Goal: Information Seeking & Learning: Learn about a topic

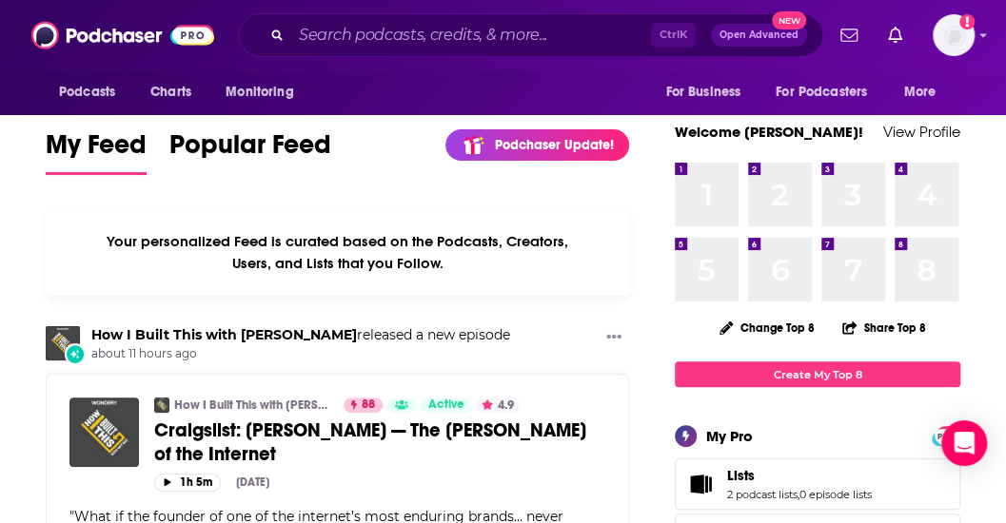
scroll to position [24, 0]
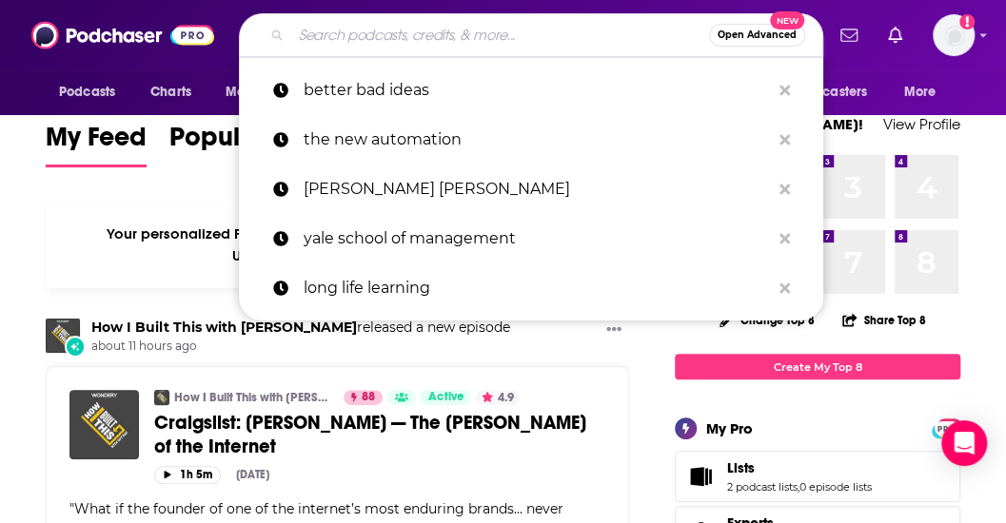
click at [464, 31] on input "Search podcasts, credits, & more..." at bounding box center [500, 35] width 418 height 30
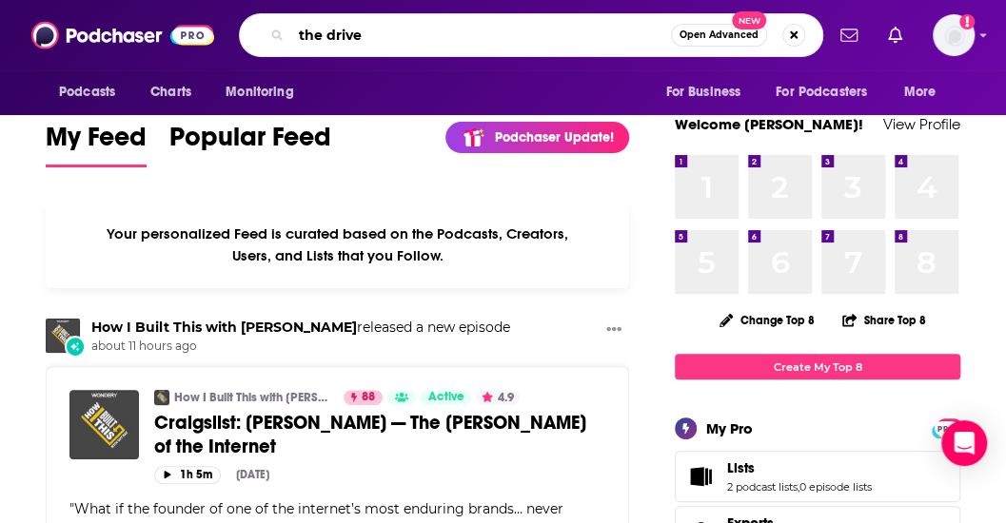
paste input "The Drive w/ [PERSON_NAME]"
click at [456, 35] on input "the drive The Drive w/ [PERSON_NAME]" at bounding box center [481, 35] width 380 height 30
type input "the drive [PERSON_NAME]"
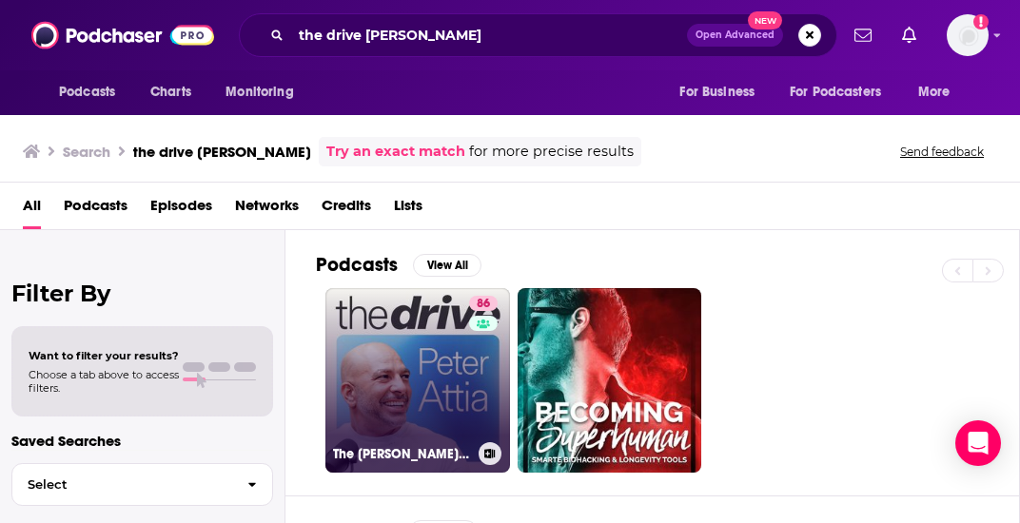
click at [428, 345] on link "[STREET_ADDRESS][PERSON_NAME]" at bounding box center [418, 380] width 185 height 185
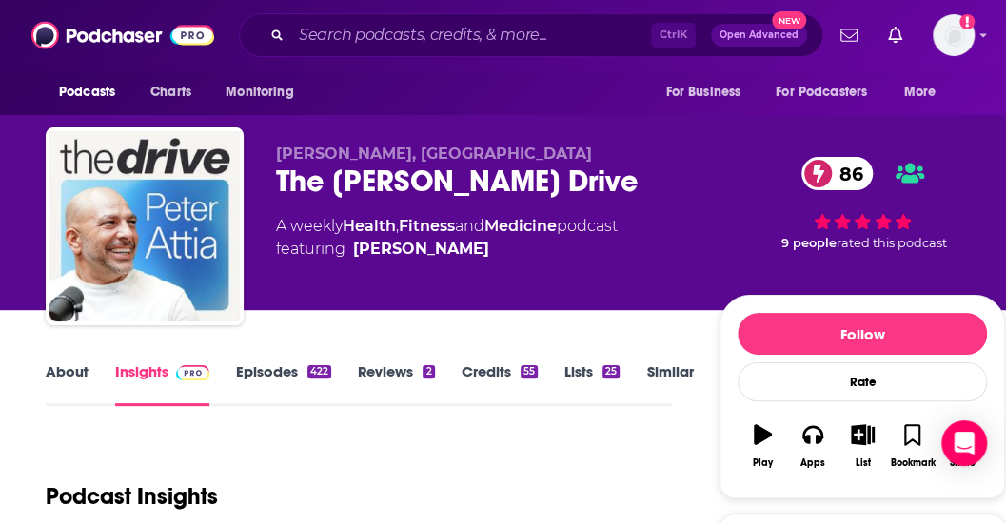
click at [385, 31] on input "Search podcasts, credits, & more..." at bounding box center [471, 35] width 360 height 30
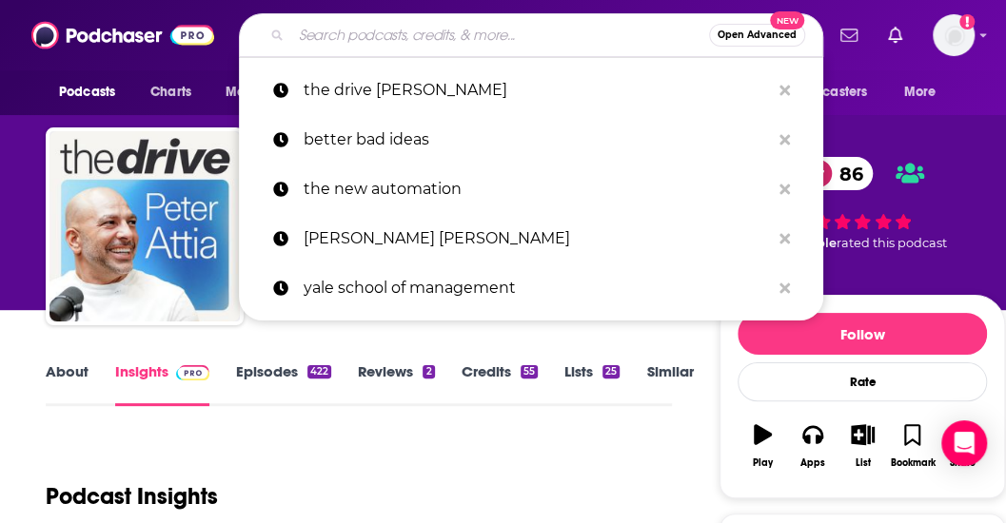
paste input "The [PERSON_NAME] Show"
type input "The [PERSON_NAME] Show"
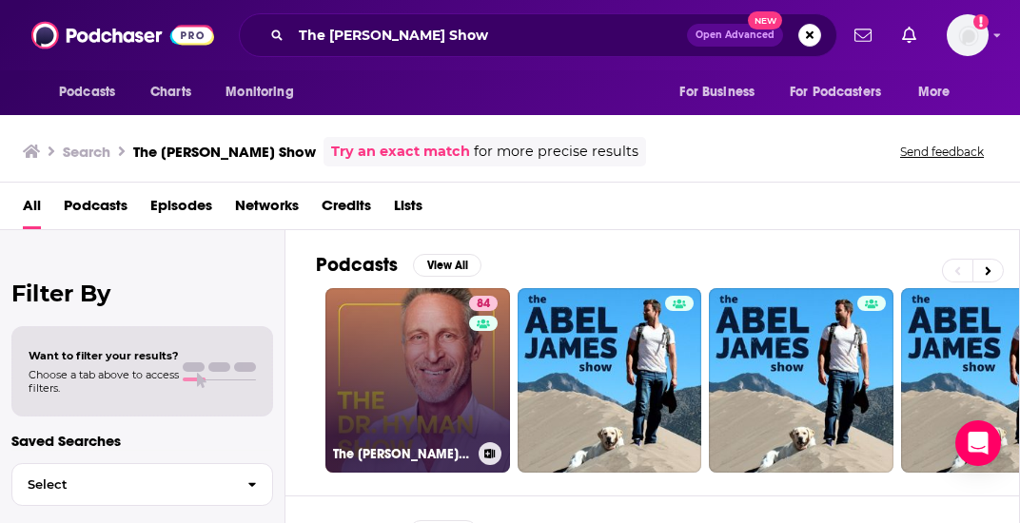
drag, startPoint x: 437, startPoint y: 376, endPoint x: 377, endPoint y: 379, distance: 60.0
click at [377, 379] on link "84 The [PERSON_NAME] Show" at bounding box center [418, 380] width 185 height 185
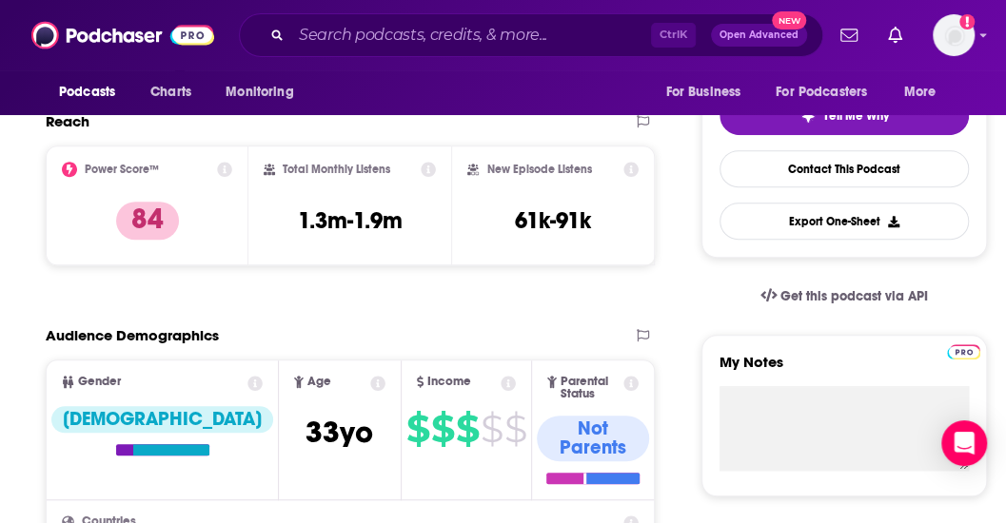
scroll to position [411, 0]
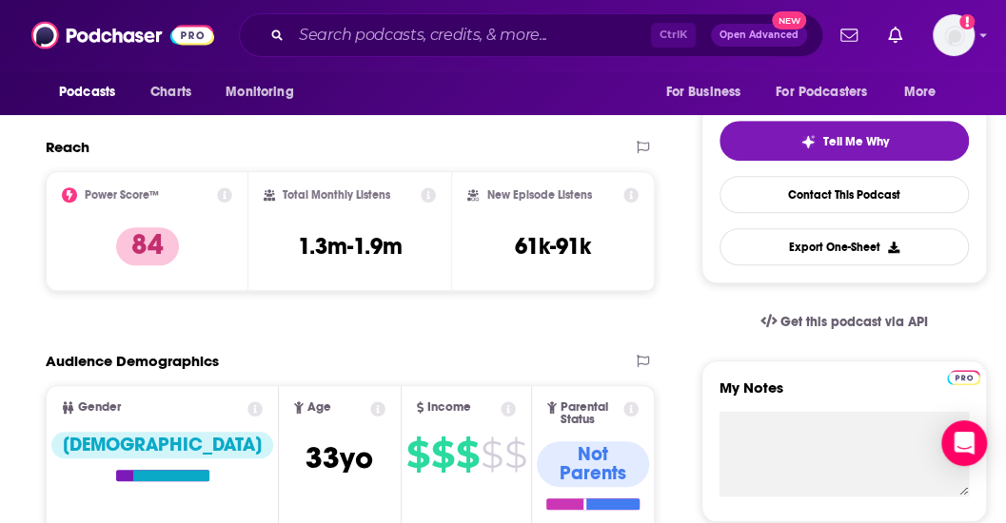
click at [501, 410] on icon at bounding box center [508, 409] width 15 height 15
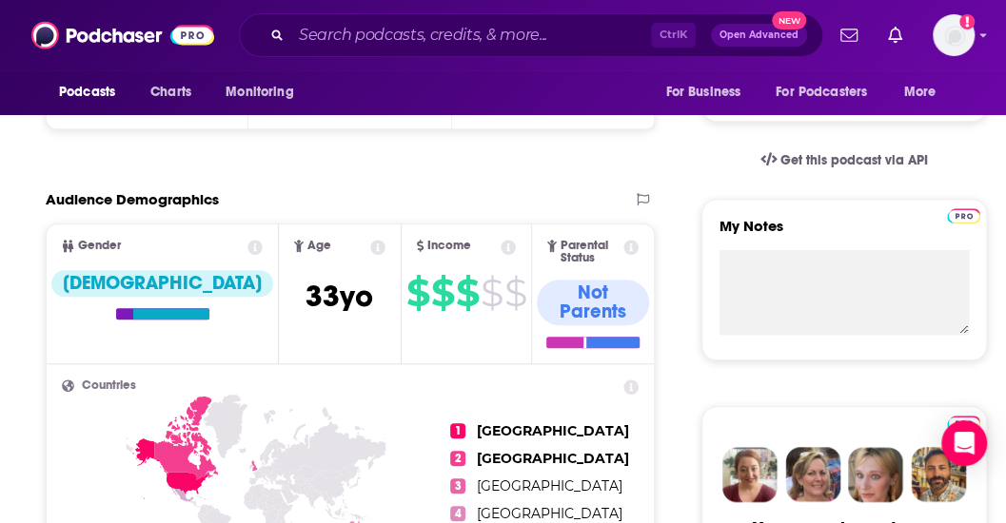
scroll to position [571, 0]
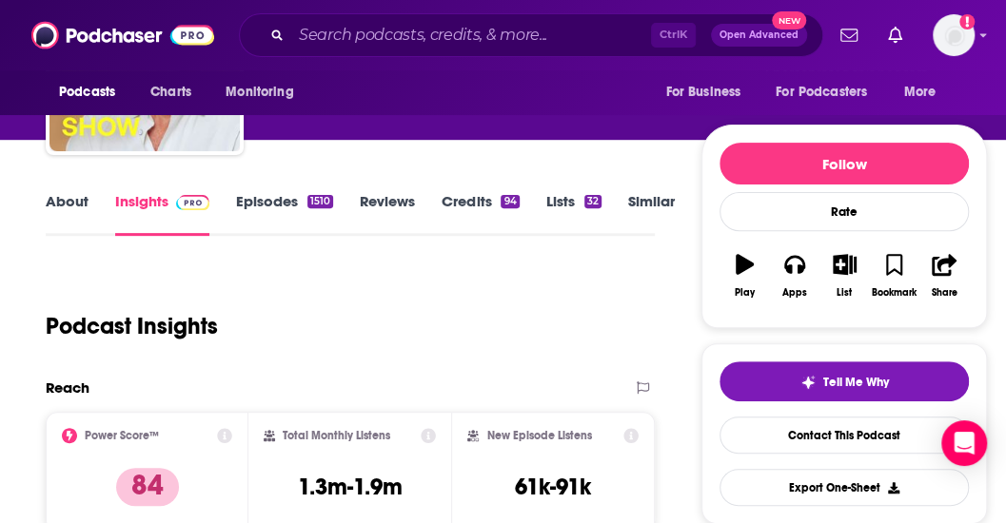
scroll to position [30, 0]
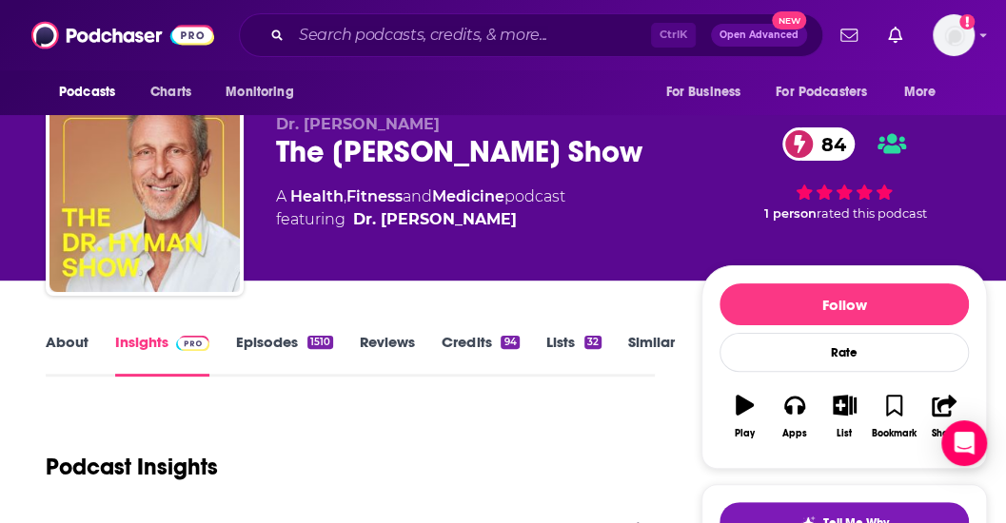
click at [63, 334] on link "About" at bounding box center [67, 355] width 43 height 44
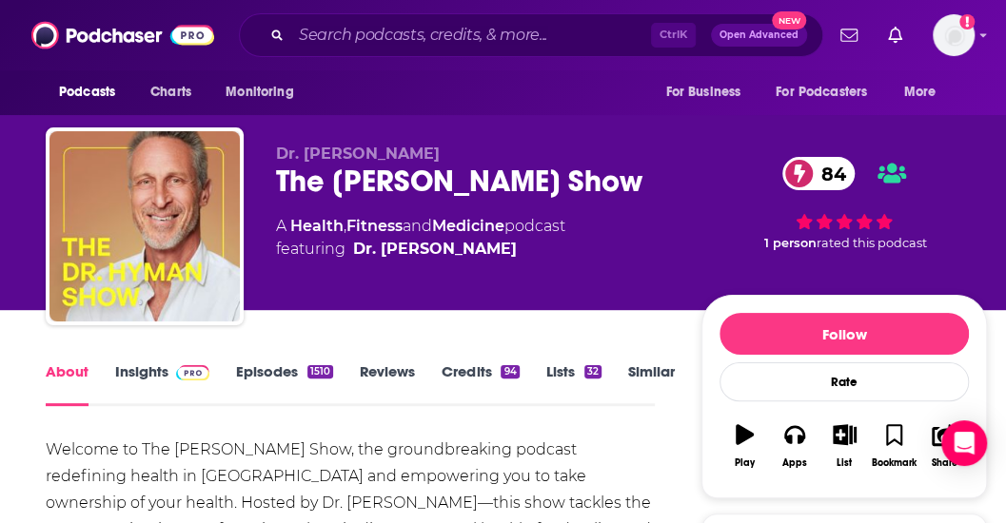
click at [158, 378] on link "Insights" at bounding box center [162, 385] width 94 height 44
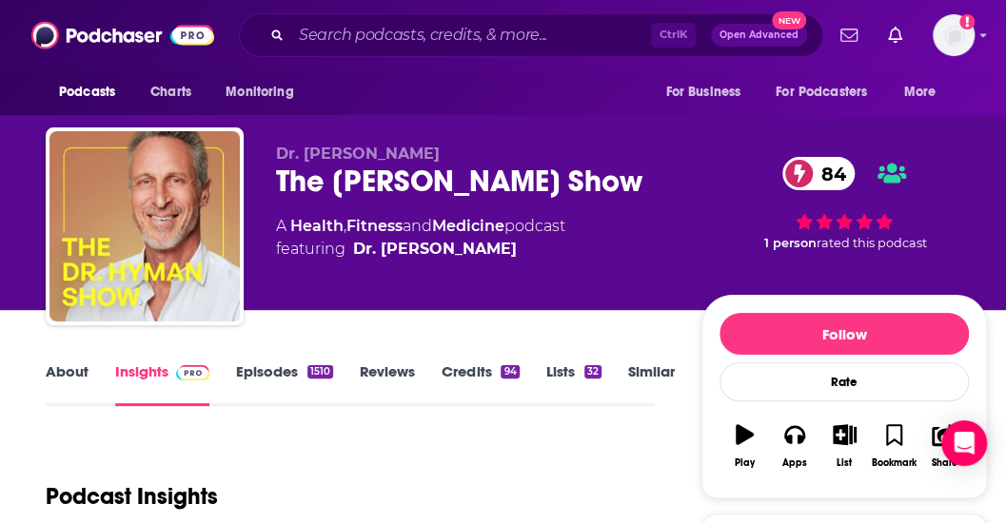
click at [267, 378] on link "Episodes 1510" at bounding box center [284, 385] width 97 height 44
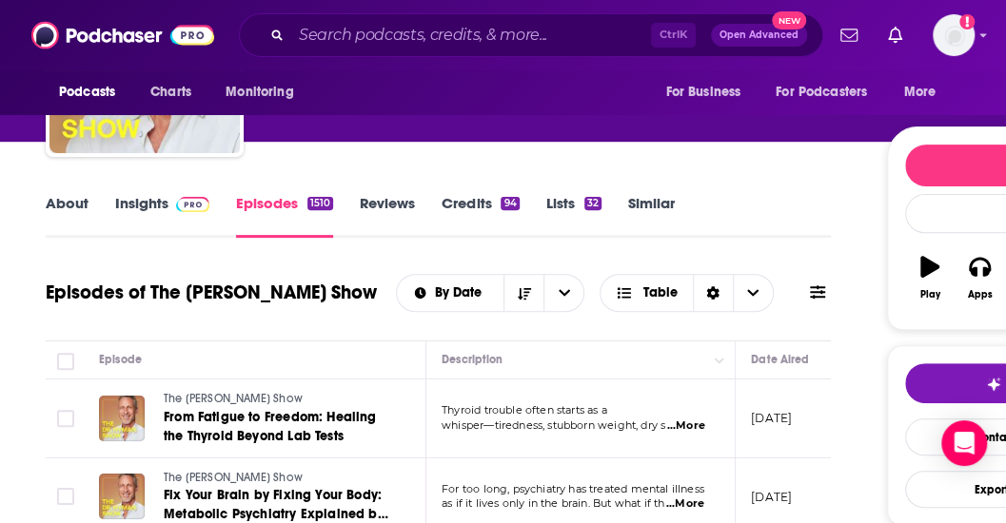
scroll to position [129, 0]
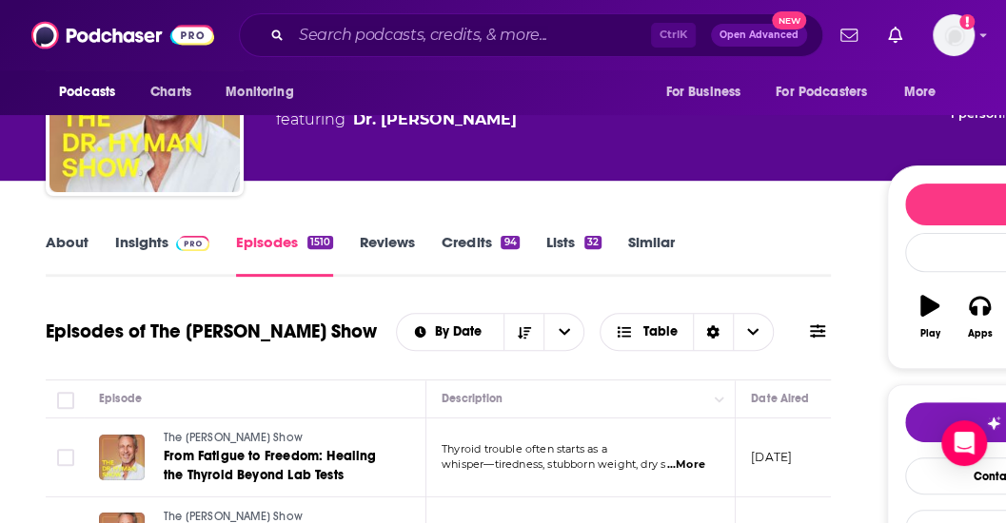
click at [382, 241] on link "Reviews" at bounding box center [387, 255] width 55 height 44
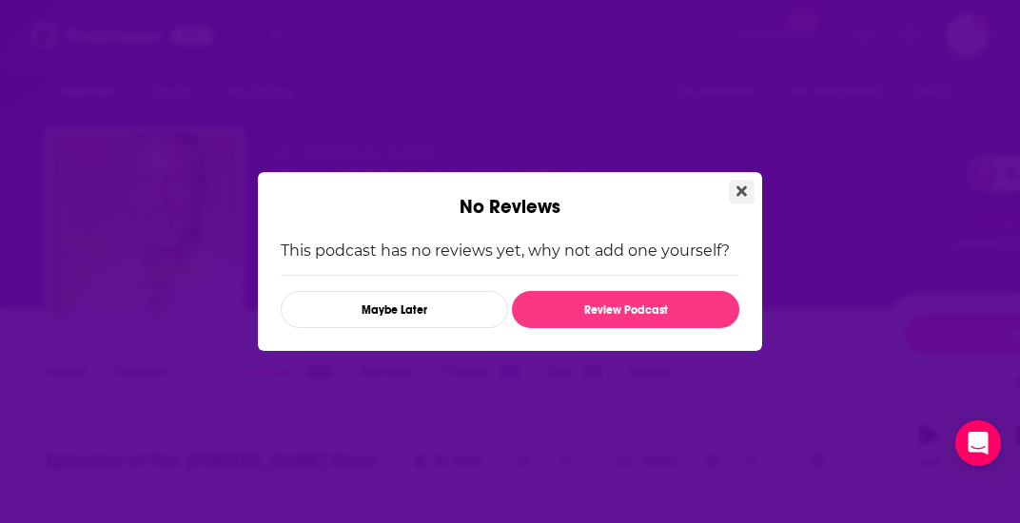
click at [737, 190] on icon "Close" at bounding box center [742, 191] width 10 height 15
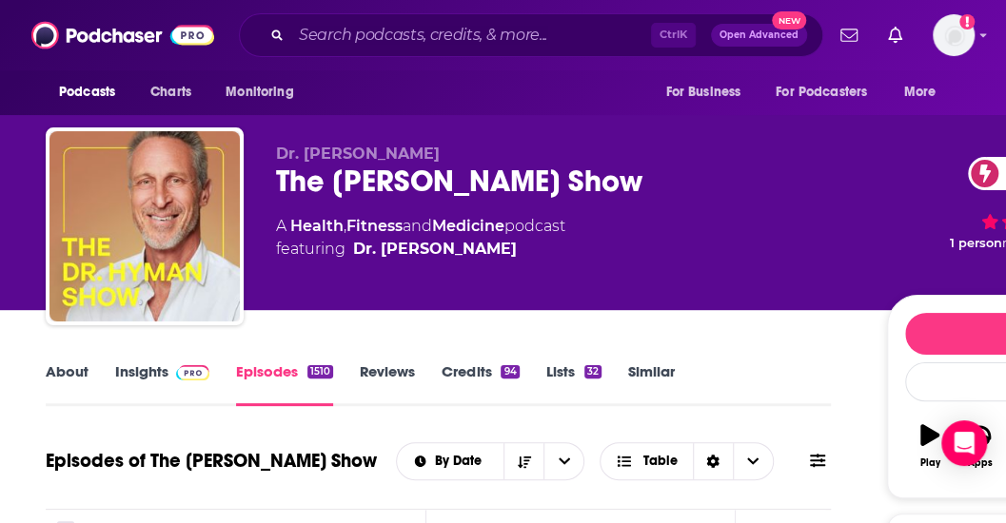
click at [456, 366] on link "Credits 94" at bounding box center [480, 385] width 77 height 44
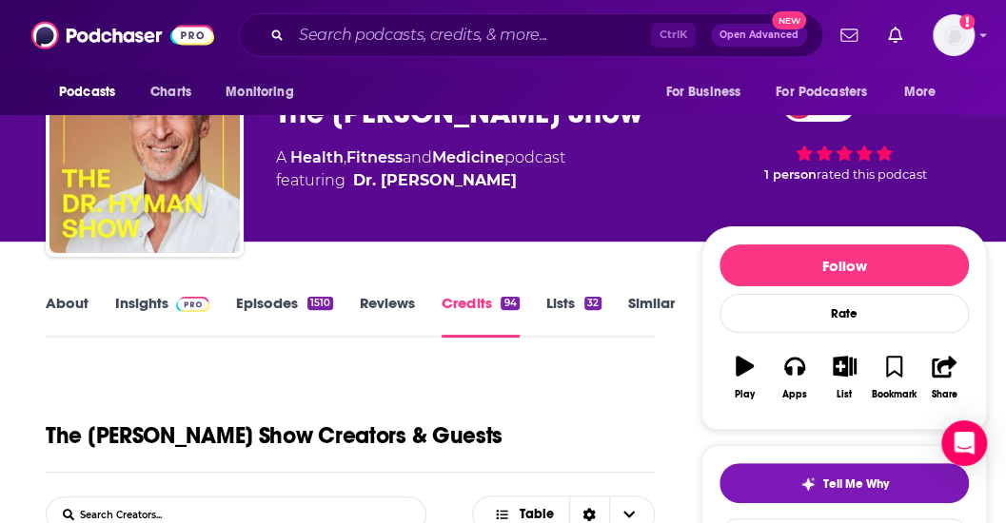
scroll to position [68, 0]
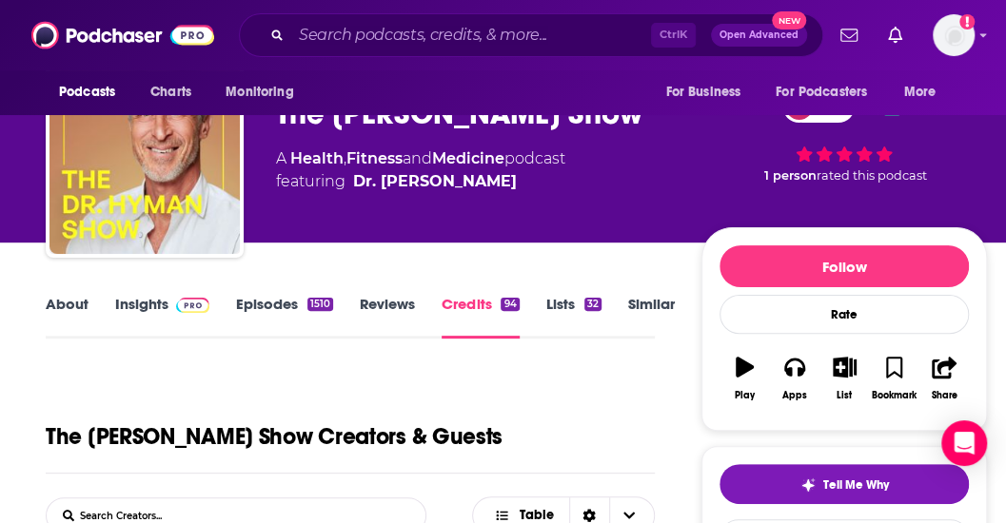
click at [562, 309] on link "Lists 32" at bounding box center [573, 317] width 55 height 44
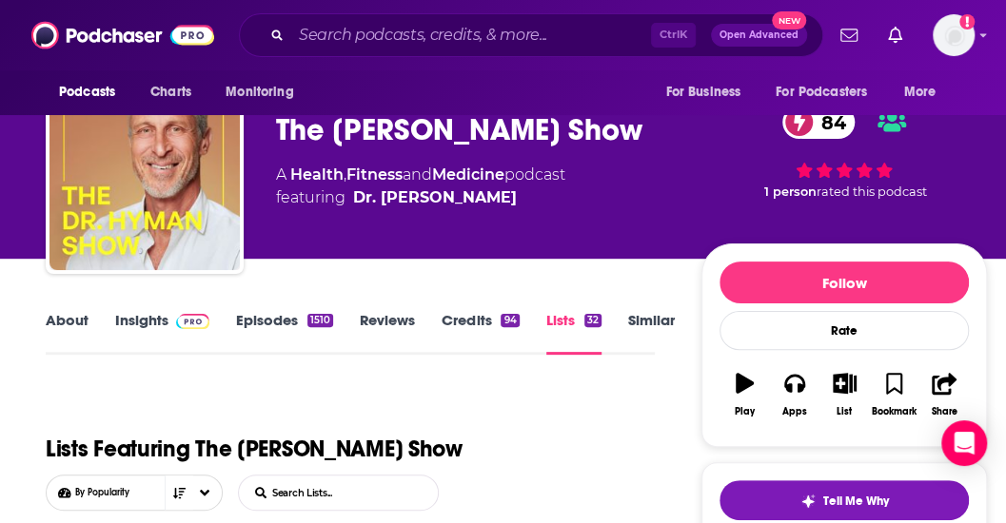
scroll to position [49, 0]
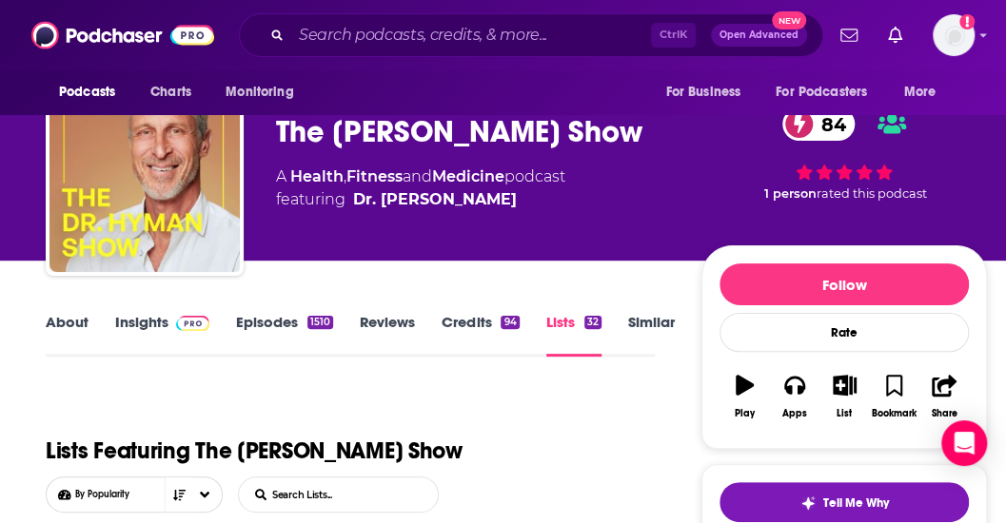
click at [134, 319] on link "Insights" at bounding box center [162, 335] width 94 height 44
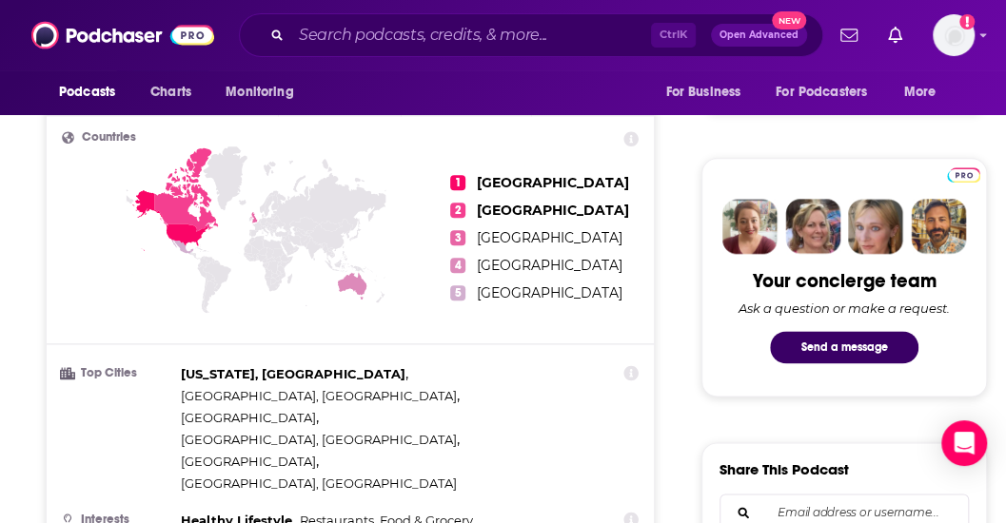
scroll to position [823, 0]
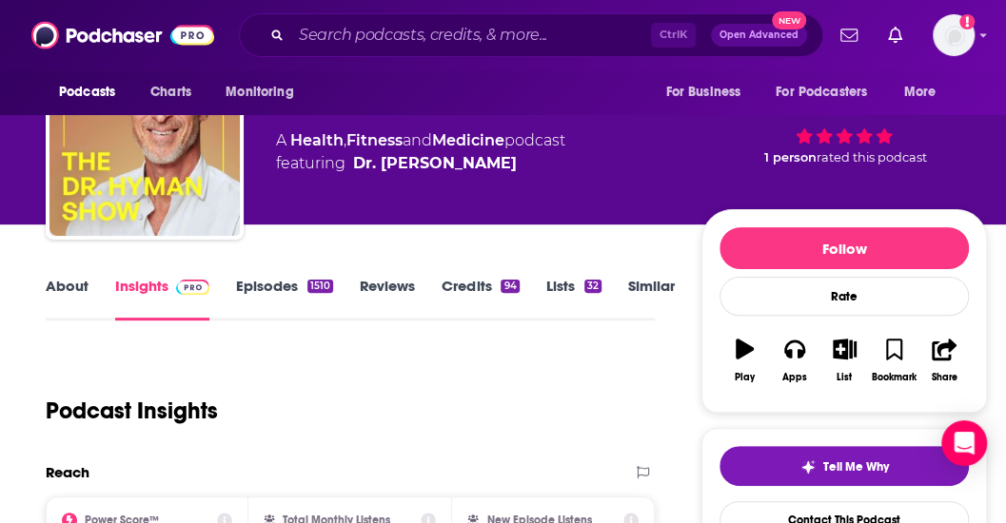
scroll to position [0, 0]
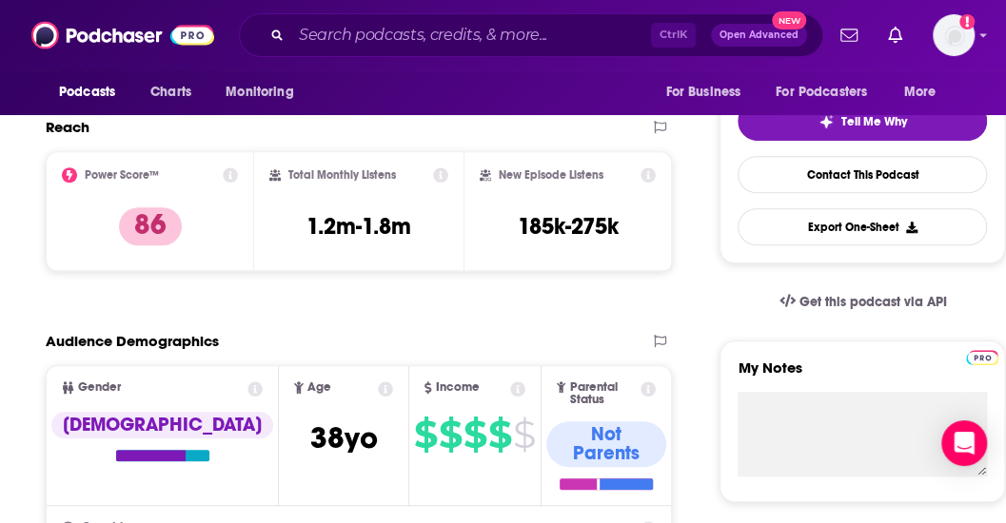
scroll to position [430, 0]
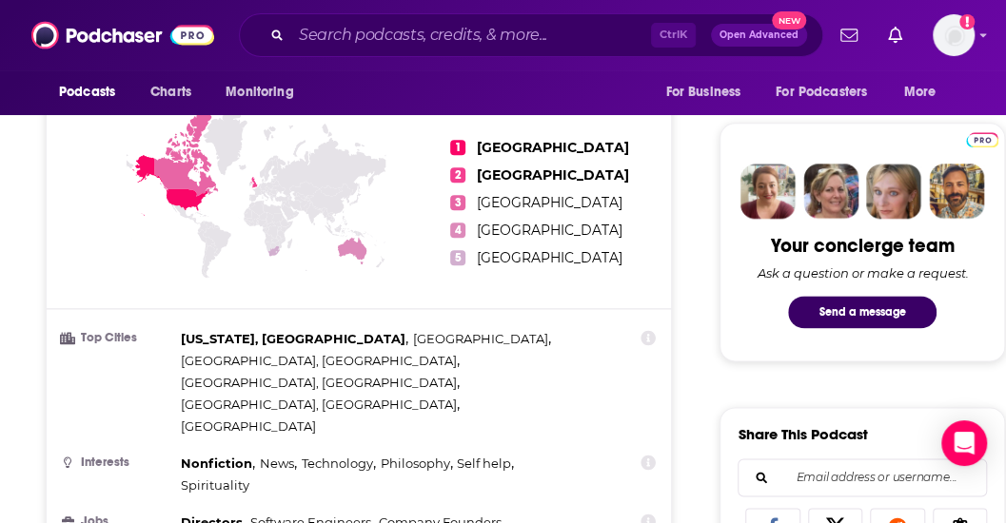
scroll to position [865, 0]
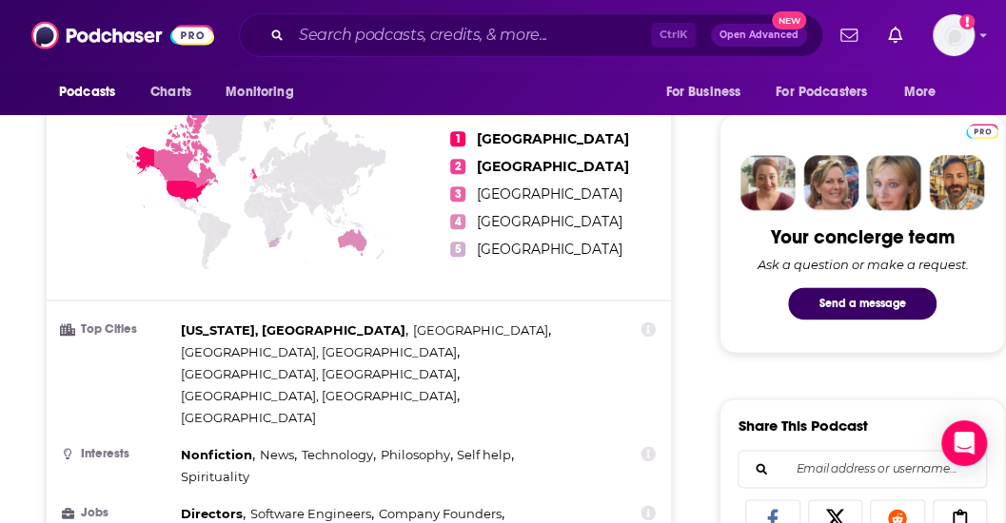
click at [327, 444] on div "Nonfiction , News , Technology , Philosophy , Self help , Spirituality" at bounding box center [384, 466] width 406 height 44
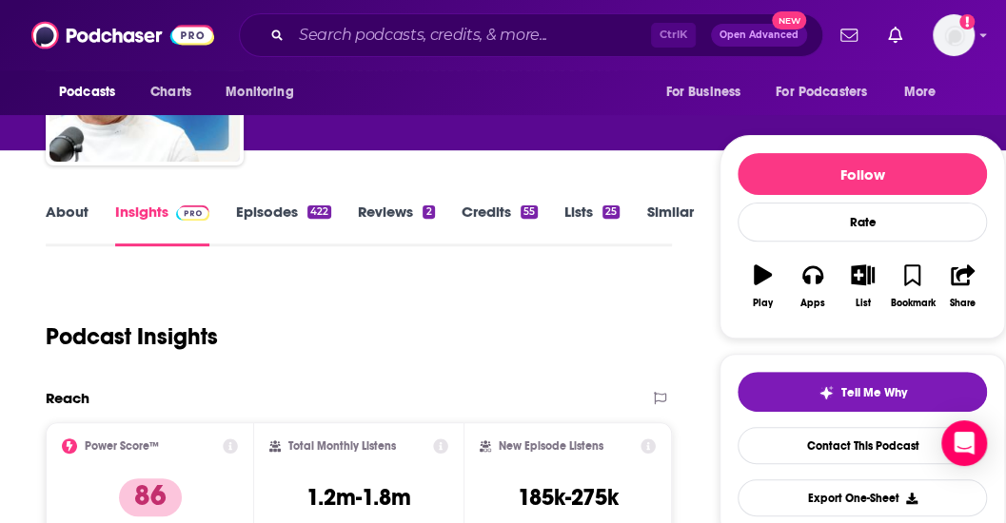
scroll to position [0, 0]
